Goal: Task Accomplishment & Management: Use online tool/utility

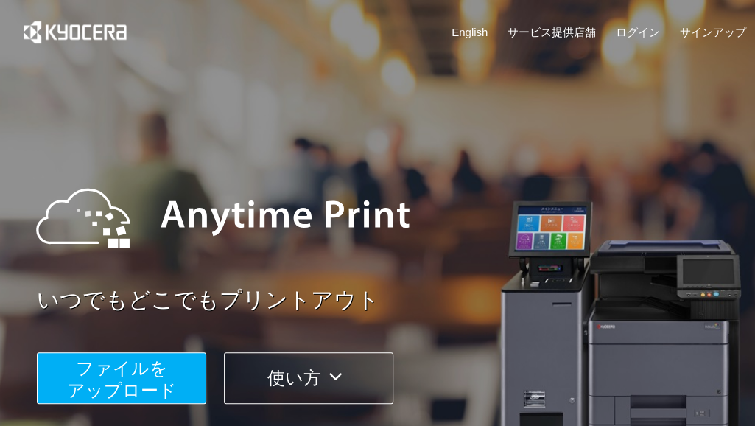
click at [134, 390] on span "ファイルを ​​アップロード" at bounding box center [122, 379] width 110 height 42
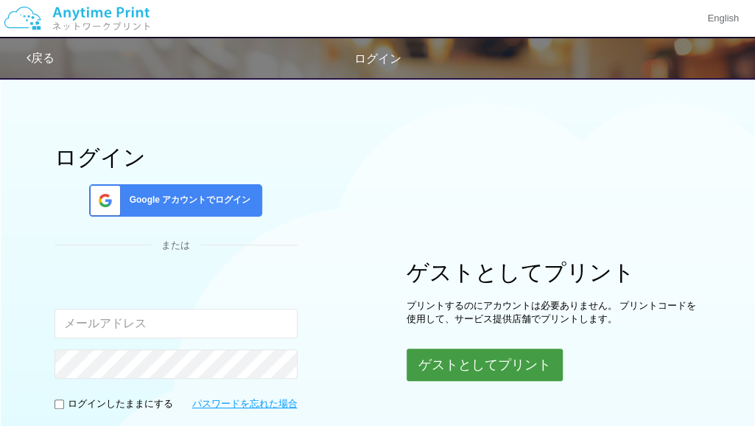
click at [448, 353] on button "ゲストとしてプリント" at bounding box center [485, 364] width 156 height 32
click at [467, 364] on button "ゲストとしてプリント" at bounding box center [485, 364] width 156 height 32
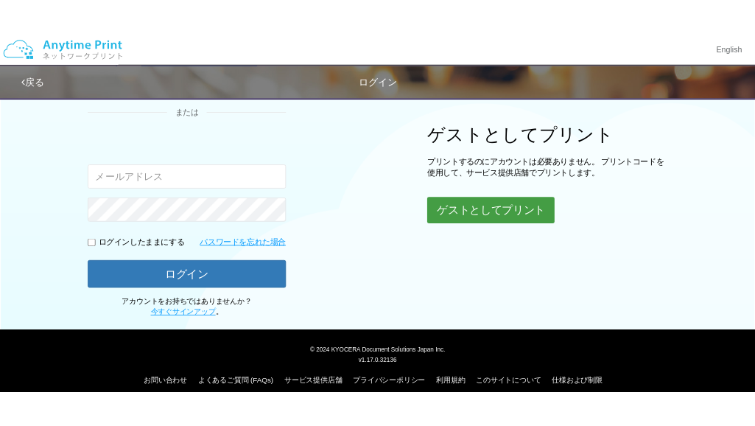
scroll to position [179, 0]
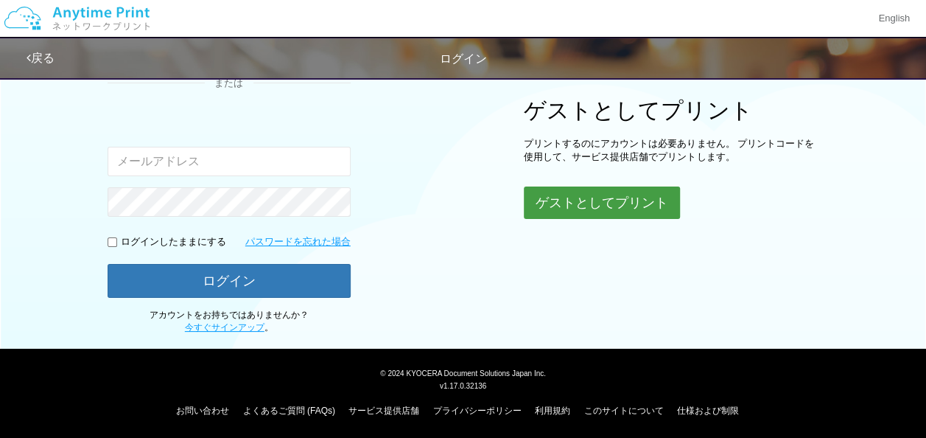
click at [592, 206] on button "ゲストとしてプリント" at bounding box center [602, 202] width 156 height 32
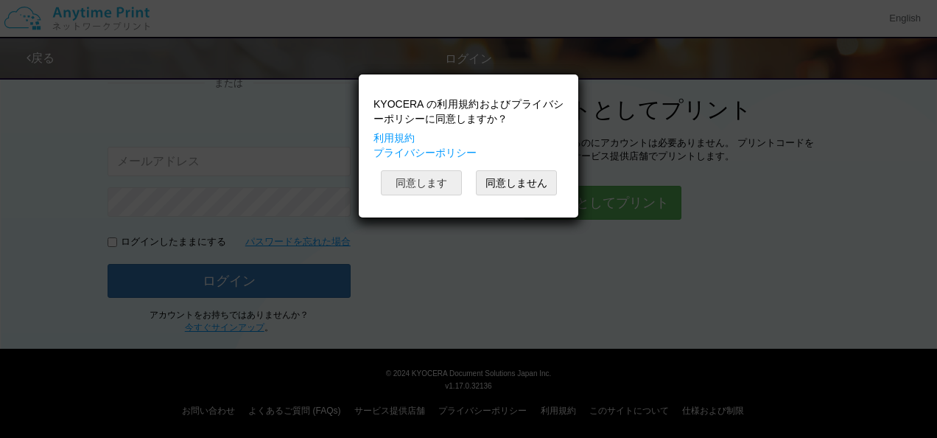
click at [446, 190] on button "同意します" at bounding box center [421, 182] width 81 height 25
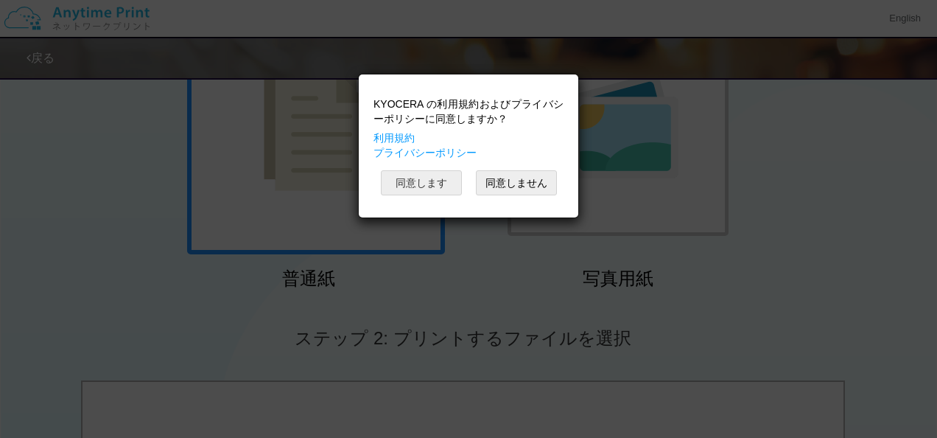
click at [445, 183] on button "同意します" at bounding box center [421, 182] width 81 height 25
click at [418, 188] on button "同意します" at bounding box center [421, 182] width 81 height 25
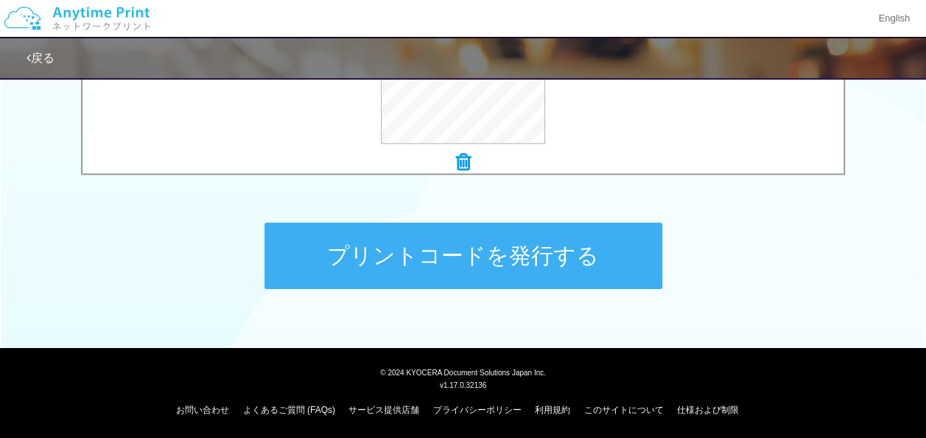
scroll to position [682, 0]
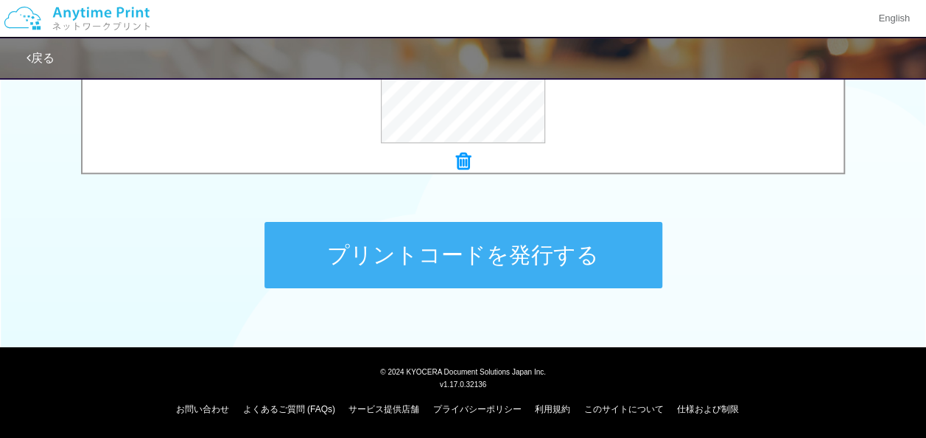
click at [510, 259] on button "プリントコードを発行する" at bounding box center [463, 255] width 398 height 66
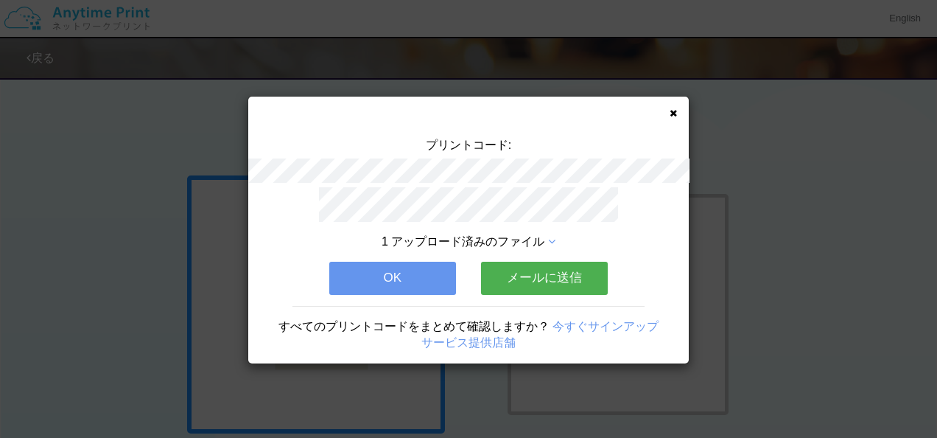
click at [407, 273] on button "OK" at bounding box center [392, 277] width 127 height 32
